Goal: Entertainment & Leisure: Consume media (video, audio)

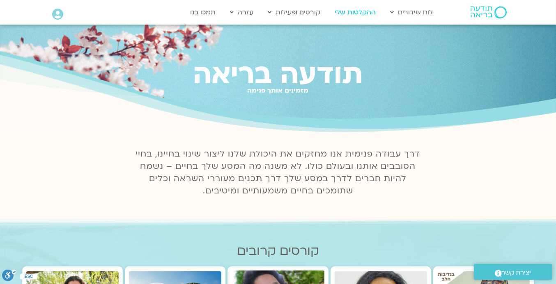
click at [361, 12] on link "ההקלטות שלי" at bounding box center [354, 13] width 49 height 16
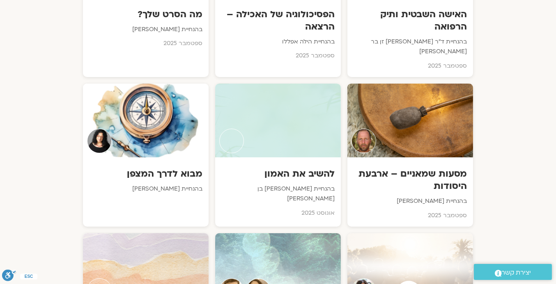
scroll to position [729, 0]
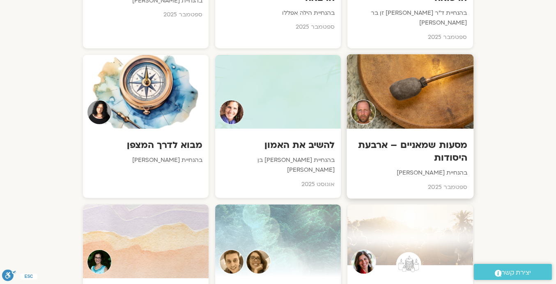
click at [448, 139] on h3 "מסעות שמאניים – ארבעת היסודות" at bounding box center [410, 151] width 114 height 25
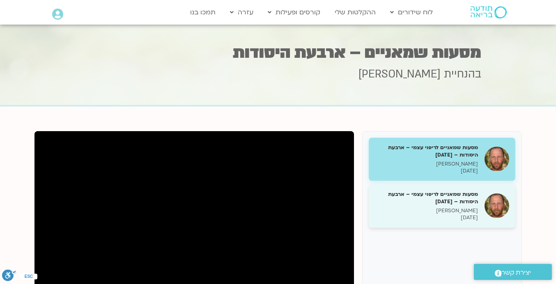
click at [447, 198] on h5 "מסעות שמאניים לריפוי עצמי – ארבעת היסודות – 8.9.25" at bounding box center [426, 198] width 103 height 15
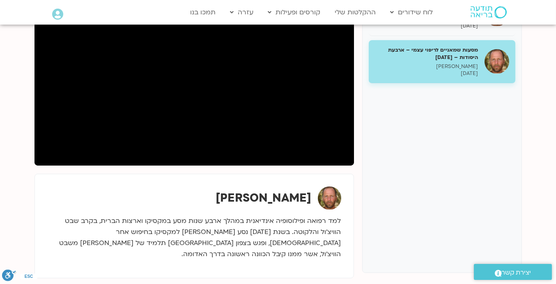
scroll to position [160, 0]
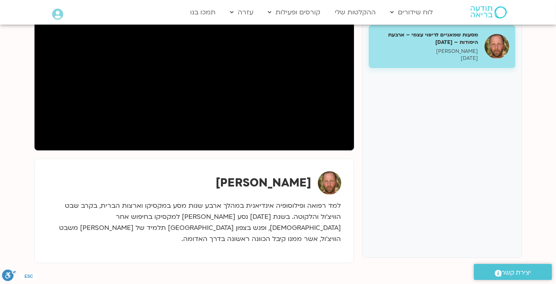
click at [390, 211] on div "מסעות שמאניים לריפוי עצמי – ארבעת היסודות – 1.9.25 תומר פיין 01/09/2025 מסעות ש…" at bounding box center [442, 114] width 160 height 287
click at [394, 162] on div "מסעות שמאניים לריפוי עצמי – ארבעת היסודות – 1.9.25 תומר פיין 01/09/2025 מסעות ש…" at bounding box center [442, 114] width 160 height 287
click at [397, 159] on div "מסעות שמאניים לריפוי עצמי – ארבעת היסודות – 1.9.25 תומר פיין 01/09/2025 מסעות ש…" at bounding box center [442, 114] width 160 height 287
click at [389, 132] on div "מסעות שמאניים לריפוי עצמי – ארבעת היסודות – 1.9.25 תומר פיין 01/09/2025 מסעות ש…" at bounding box center [442, 114] width 160 height 287
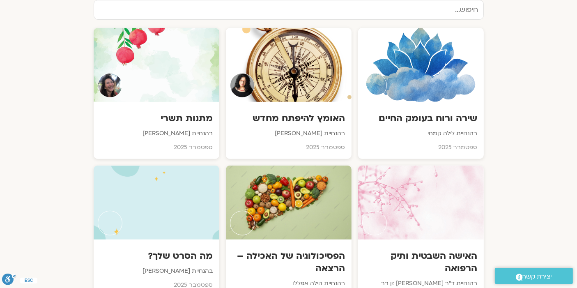
scroll to position [416, 0]
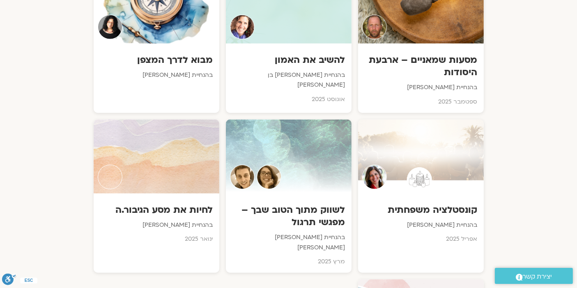
scroll to position [827, 0]
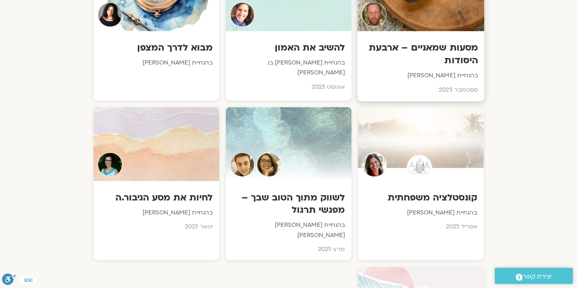
click at [415, 41] on h3 "מסעות שמאניים – ארבעת היסודות" at bounding box center [420, 53] width 114 height 25
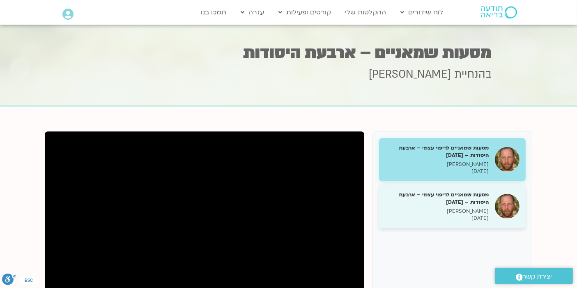
click at [478, 204] on h5 "מסעות שמאניים לריפוי עצמי – ארבעת היסודות – [DATE]" at bounding box center [436, 198] width 103 height 15
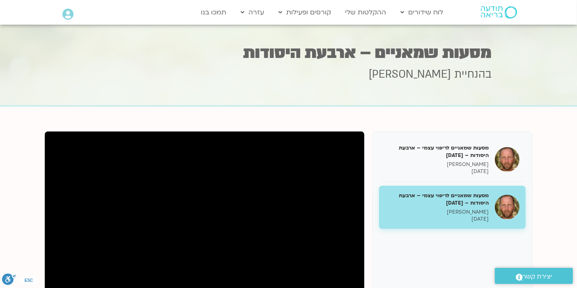
drag, startPoint x: 384, startPoint y: 133, endPoint x: 248, endPoint y: 94, distance: 141.7
click at [248, 94] on div "בהנחיית [PERSON_NAME]" at bounding box center [288, 86] width 406 height 38
